Goal: Understand site structure: Understand site structure

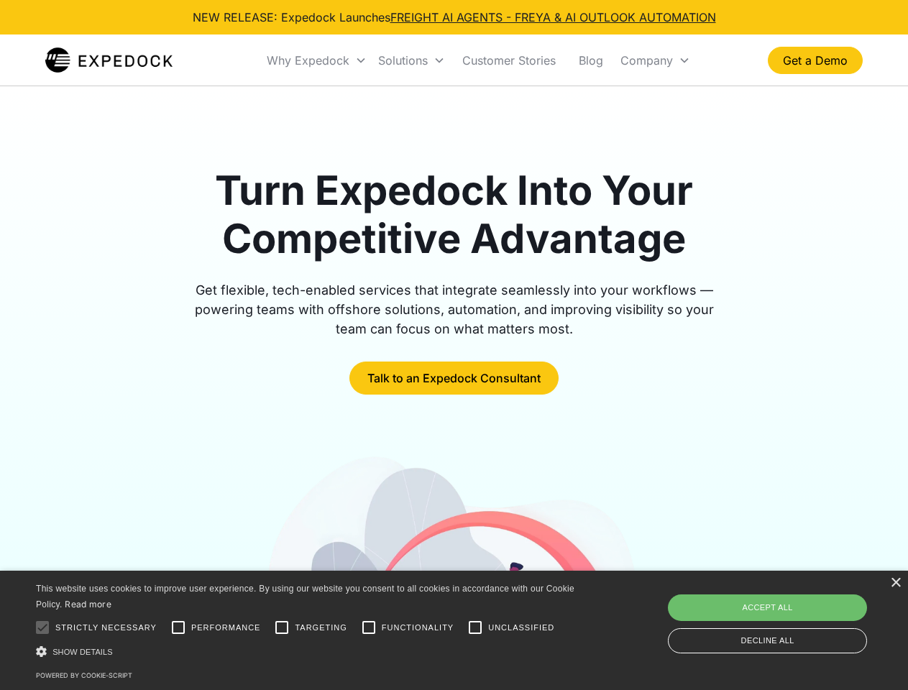
click at [317, 60] on div "Why Expedock" at bounding box center [308, 60] width 83 height 14
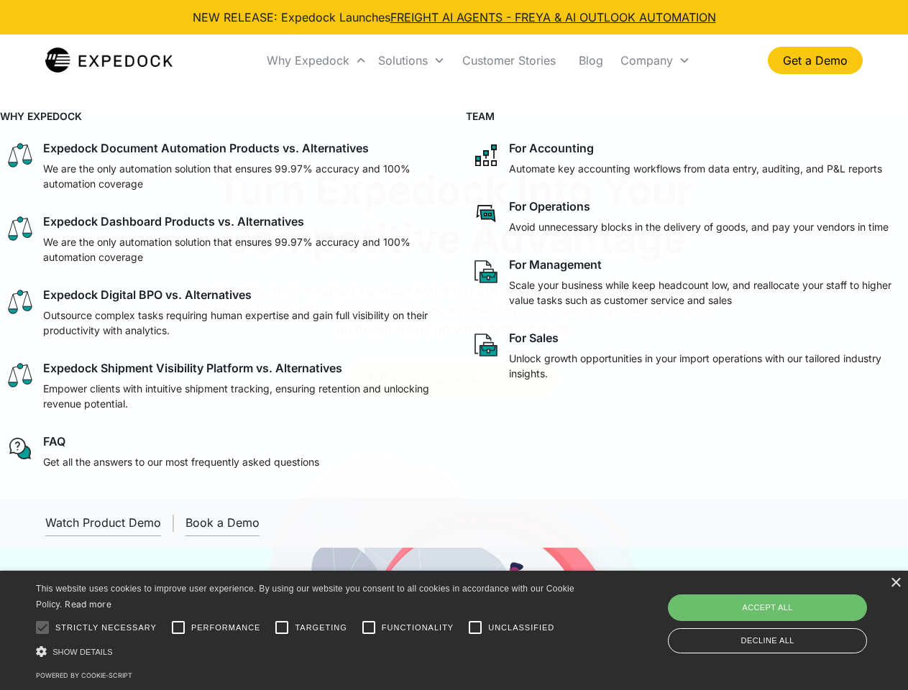
click at [411, 60] on div "Solutions" at bounding box center [403, 60] width 50 height 14
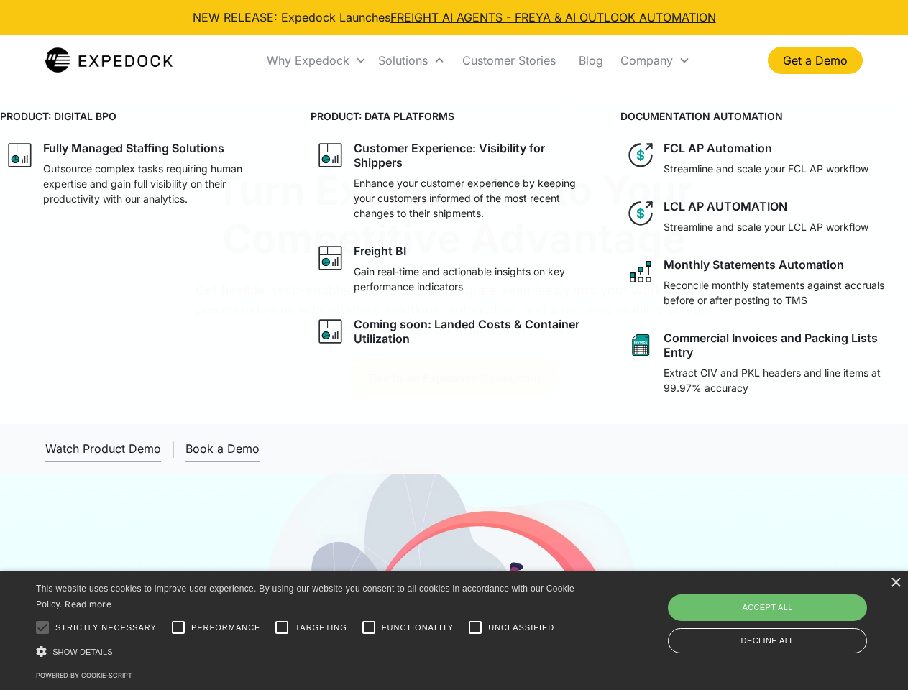
click at [655, 60] on div "Company" at bounding box center [646, 60] width 52 height 14
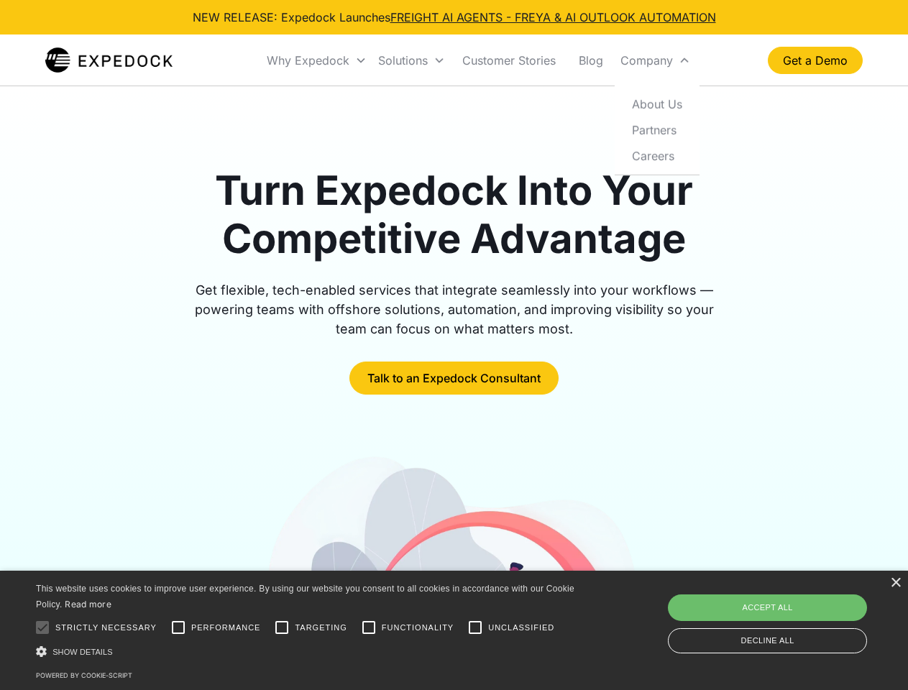
click at [42, 628] on div at bounding box center [42, 627] width 29 height 29
click at [178, 628] on input "Performance" at bounding box center [178, 627] width 29 height 29
checkbox input "true"
click at [282, 628] on input "Targeting" at bounding box center [281, 627] width 29 height 29
checkbox input "true"
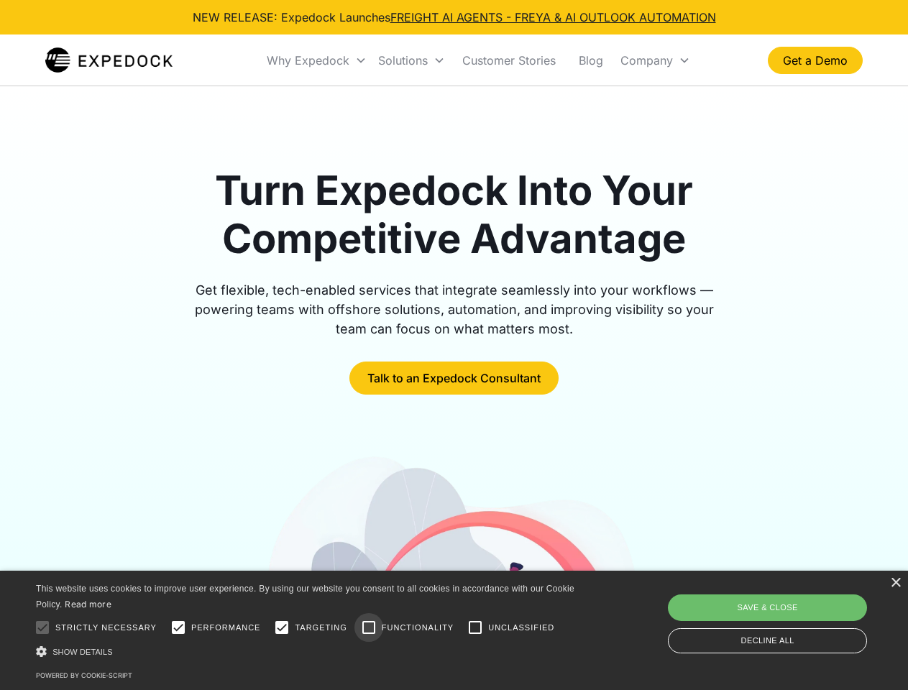
click at [369, 628] on input "Functionality" at bounding box center [368, 627] width 29 height 29
checkbox input "true"
click at [475, 628] on input "Unclassified" at bounding box center [475, 627] width 29 height 29
checkbox input "true"
click at [308, 651] on div "Show details Hide details" at bounding box center [308, 651] width 544 height 15
